Goal: Check status: Check status

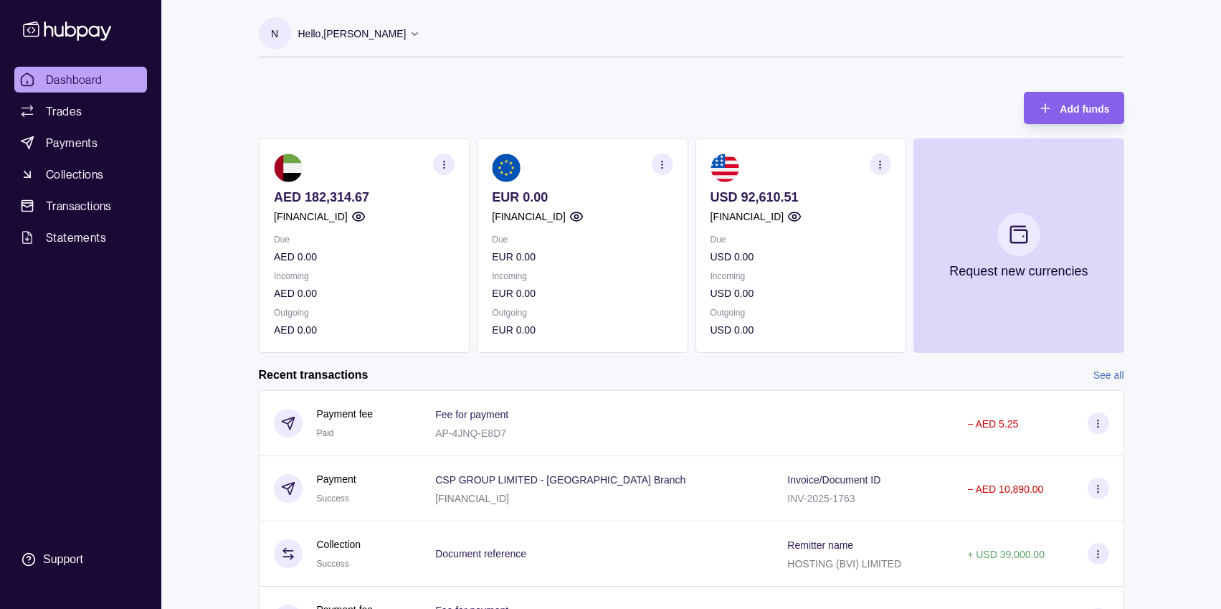
click at [661, 165] on icon "button" at bounding box center [662, 164] width 11 height 11
click at [673, 103] on div "Add funds AED 182,314.67 [FINANCIAL_ID] Due AED 0.00 Incoming AED 0.00 Outgoing…" at bounding box center [691, 214] width 865 height 275
click at [655, 154] on section "EUR 0.00 [FINANCIAL_ID] Due EUR 0.00 Incoming EUR 0.00 Outgoing EUR 0.00" at bounding box center [582, 245] width 211 height 214
click at [657, 161] on icon "button" at bounding box center [662, 164] width 11 height 11
click at [657, 82] on div "Add funds AED 182,314.67 [FINANCIAL_ID] Due AED 0.00 Incoming AED 0.00 Outgoing…" at bounding box center [691, 214] width 865 height 275
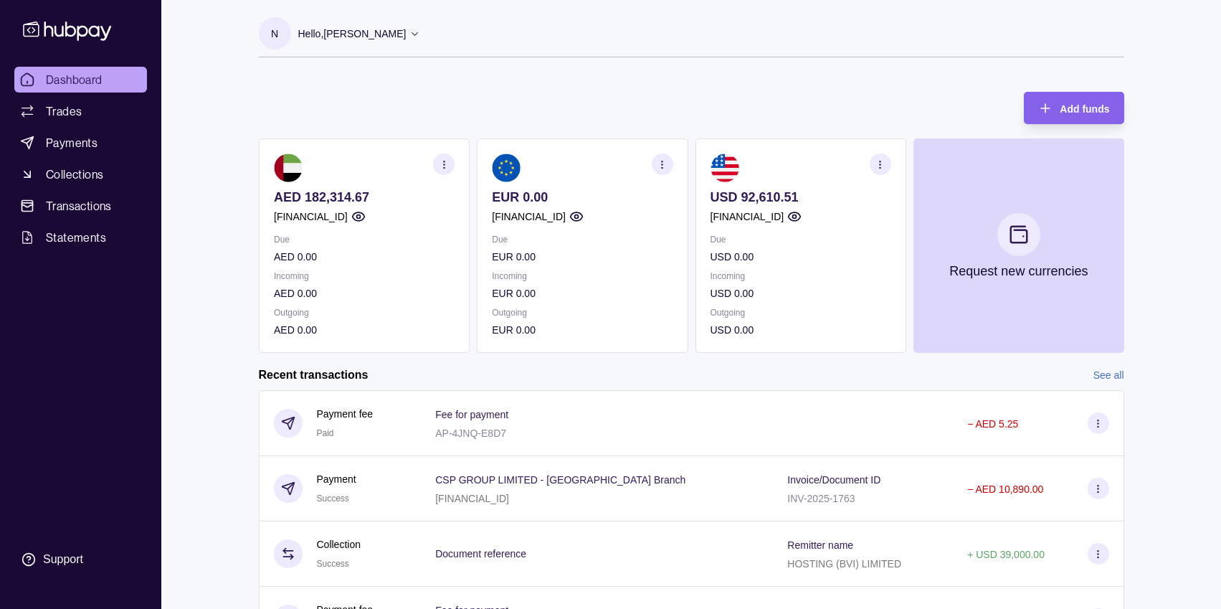
click at [686, 153] on div "AED 182,314.67 [FINANCIAL_ID] Due AED 0.00 Incoming AED 0.00 Outgoing AED 0.00 …" at bounding box center [691, 245] width 865 height 214
click at [887, 163] on section "button" at bounding box center [880, 164] width 22 height 22
click at [876, 87] on div "Add funds AED 182,314.67 [FINANCIAL_ID] Due AED 0.00 Incoming AED 0.00 Outgoing…" at bounding box center [691, 214] width 865 height 275
